Goal: Find specific page/section: Find specific page/section

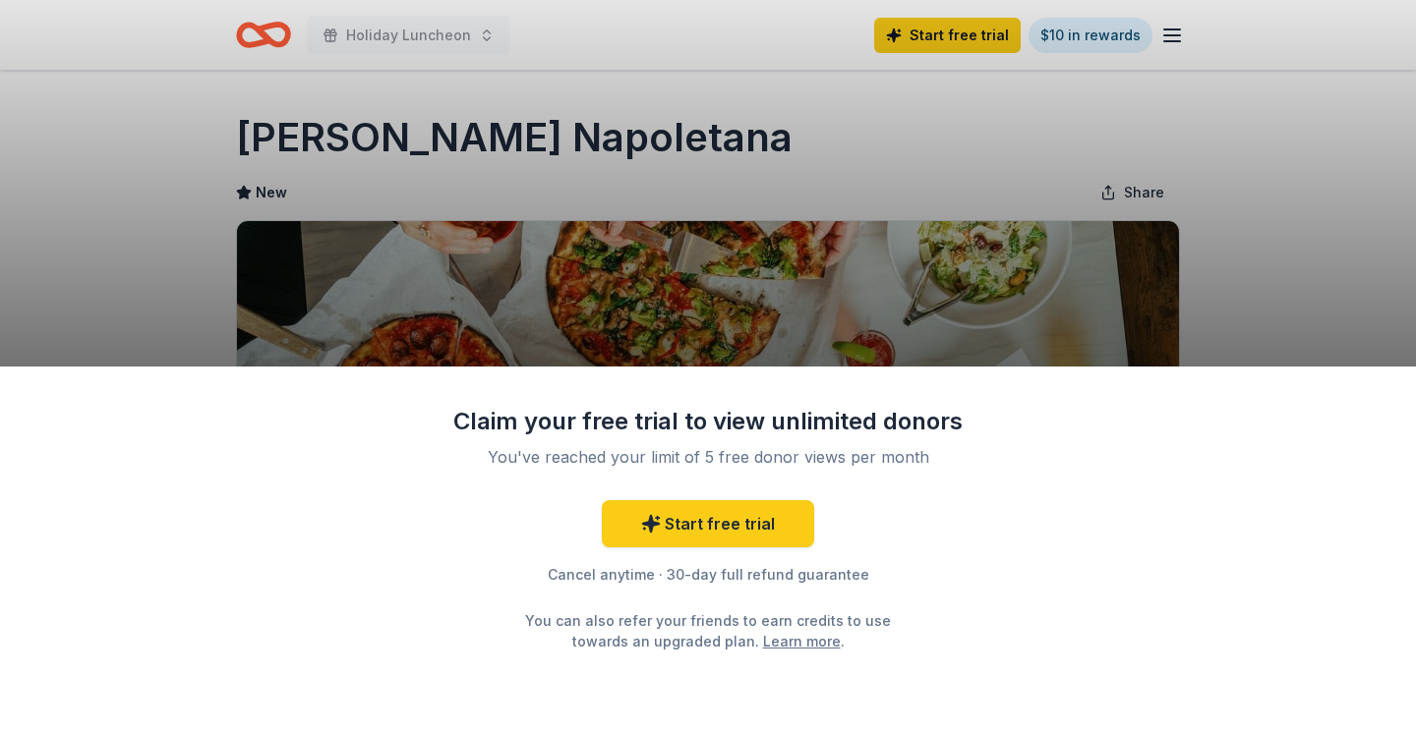
click at [1258, 303] on div "Claim your free trial to view unlimited donors You've reached your limit of 5 f…" at bounding box center [708, 366] width 1416 height 732
click at [1261, 226] on div "Claim your free trial to view unlimited donors You've reached your limit of 5 f…" at bounding box center [708, 366] width 1416 height 732
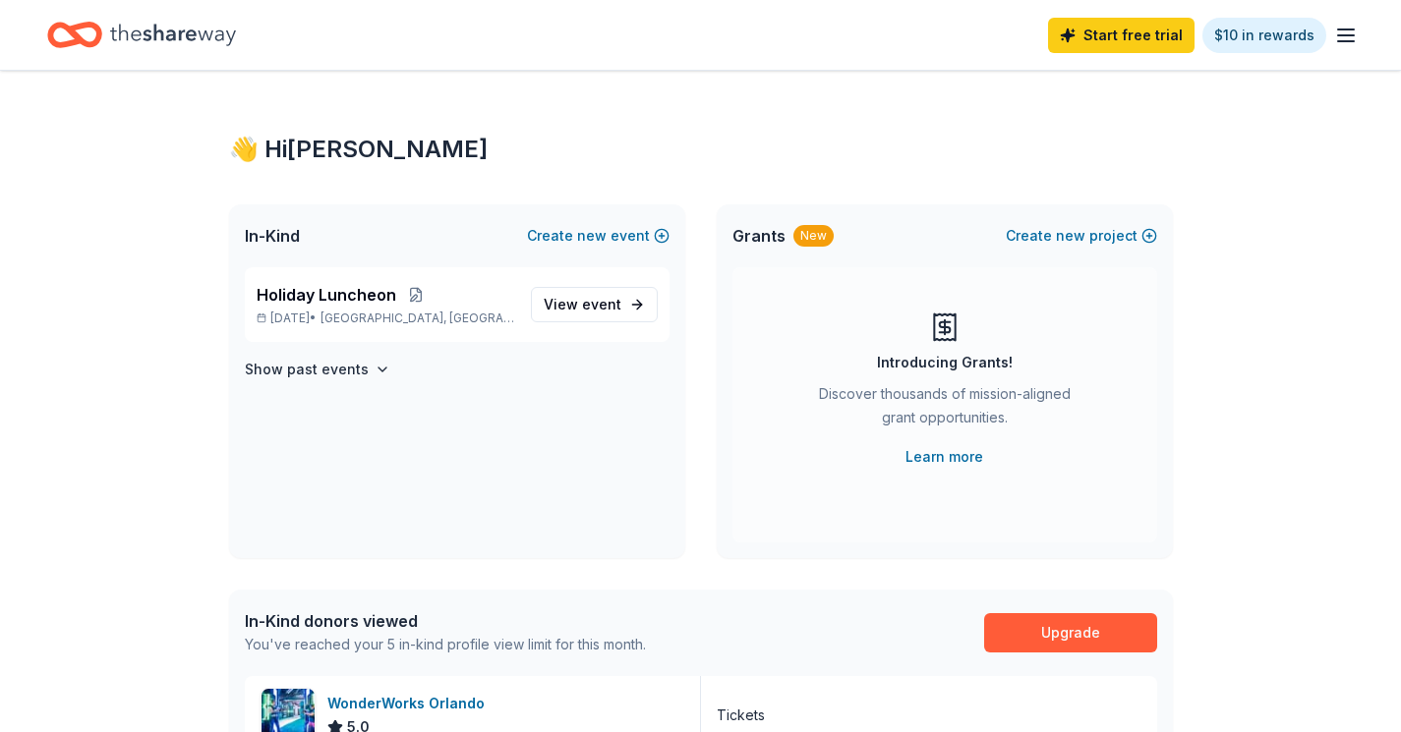
click at [1349, 36] on icon "button" at bounding box center [1346, 36] width 24 height 24
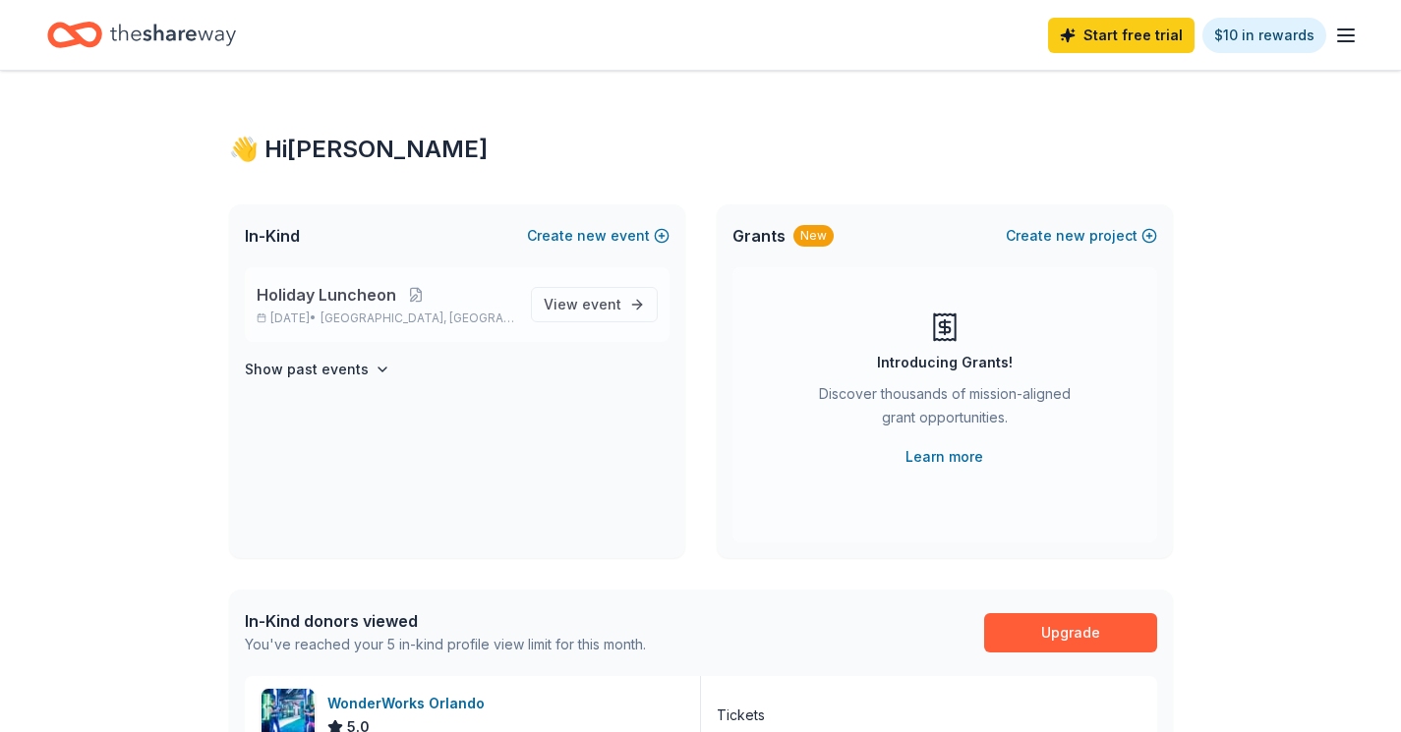
click at [309, 291] on span "Holiday Luncheon" at bounding box center [327, 295] width 140 height 24
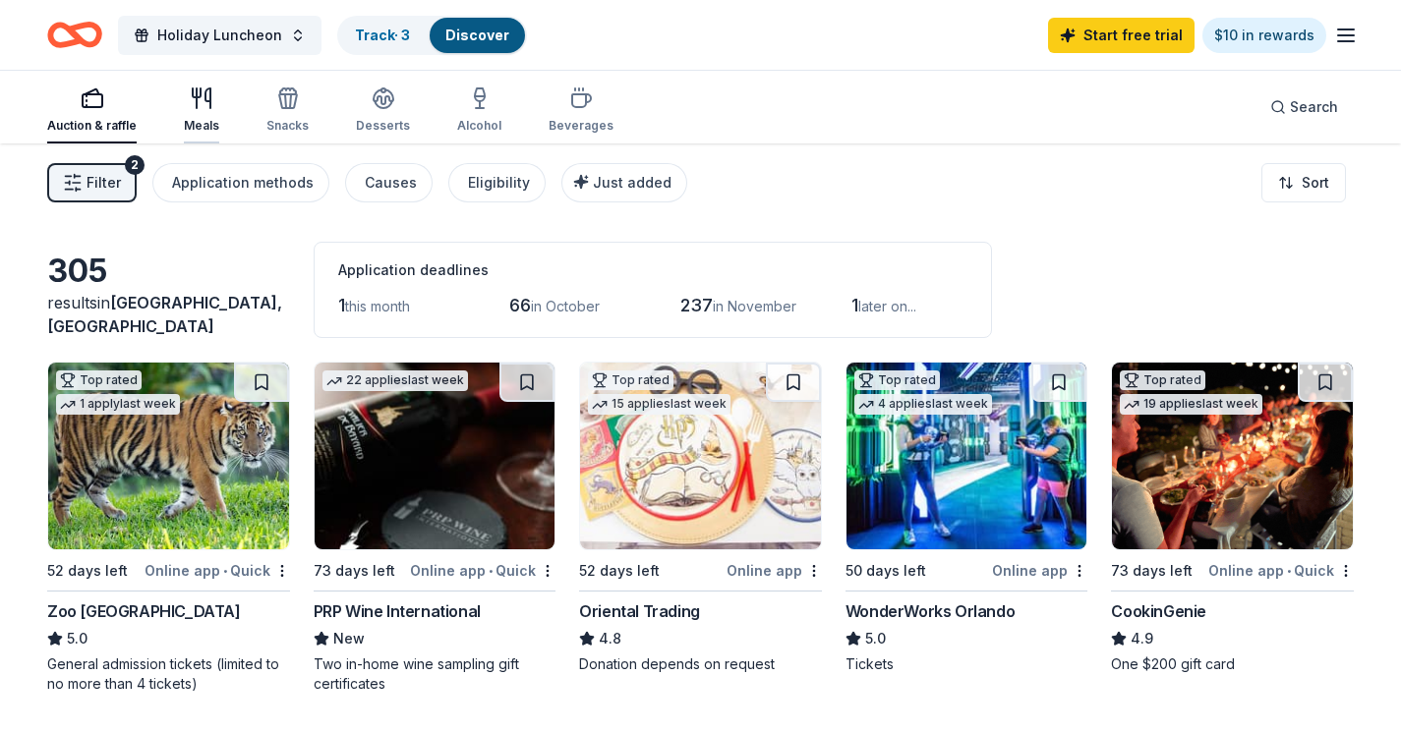
click at [205, 112] on div "Meals" at bounding box center [201, 110] width 35 height 47
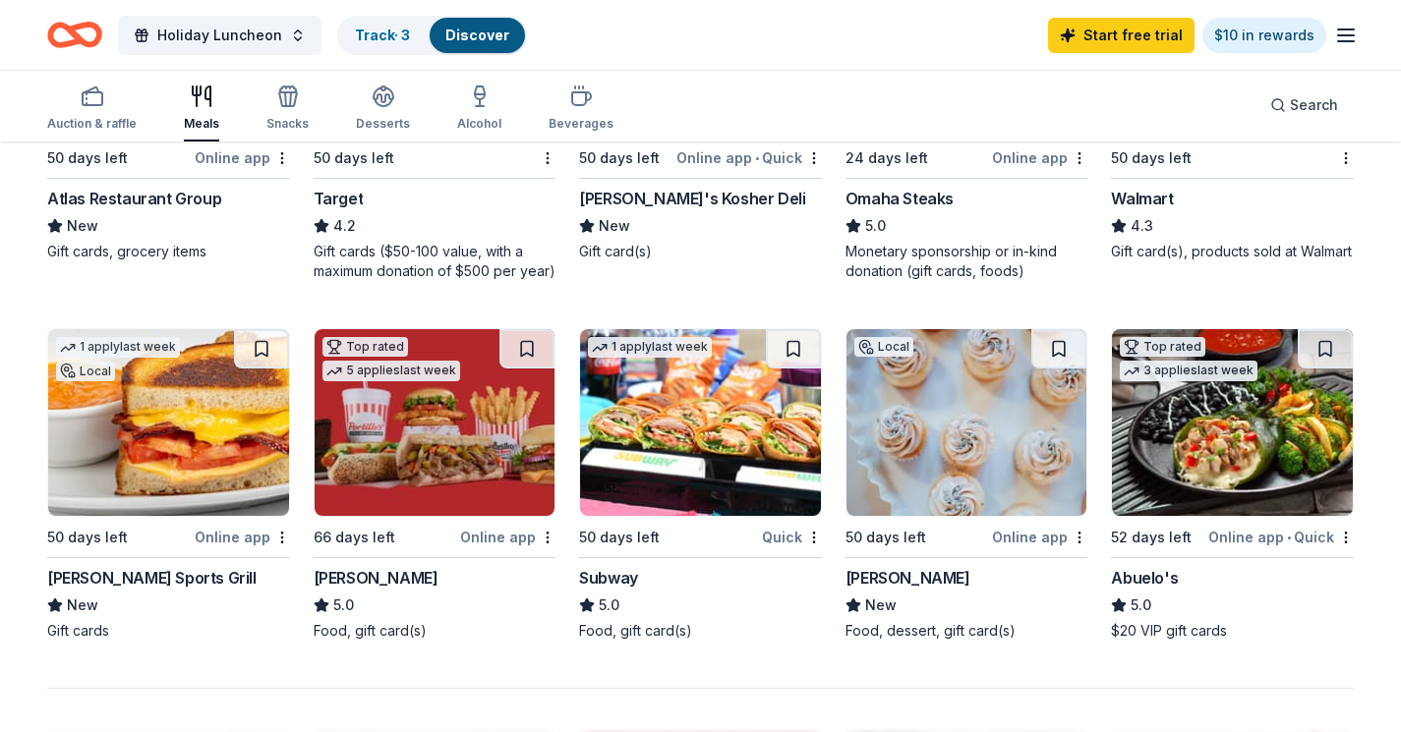
scroll to position [1180, 0]
